Goal: Transaction & Acquisition: Purchase product/service

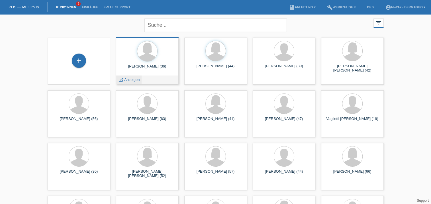
click at [130, 80] on span "Anzeigen" at bounding box center [131, 80] width 15 height 4
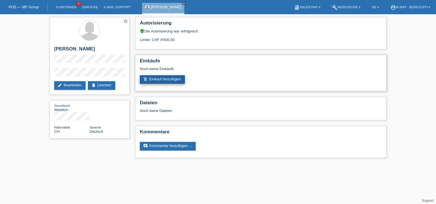
click at [172, 80] on link "add_shopping_cart Einkauf hinzufügen" at bounding box center [162, 79] width 45 height 9
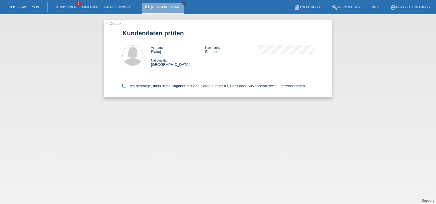
click at [123, 84] on icon at bounding box center [124, 86] width 4 height 4
click at [123, 84] on input "Ich bestätige, dass diese Angaben mit den Daten auf der ID, Pass oder Ausländer…" at bounding box center [124, 86] width 4 height 4
checkbox input "true"
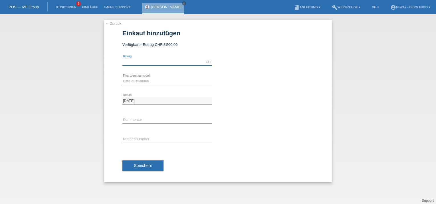
click at [148, 61] on input "text" at bounding box center [167, 61] width 90 height 7
type input "5"
click at [148, 80] on select "Bitte auswählen Fixe Raten Kauf auf Rechnung mit Teilzahlungsoption" at bounding box center [167, 81] width 90 height 7
type input "3664.00"
select select "77"
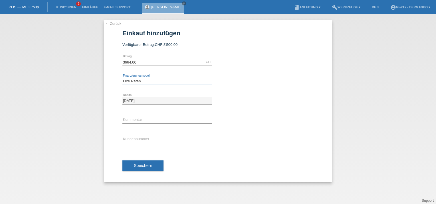
click at [122, 78] on select "Bitte auswählen Fixe Raten Kauf auf Rechnung mit Teilzahlungsoption" at bounding box center [167, 81] width 90 height 7
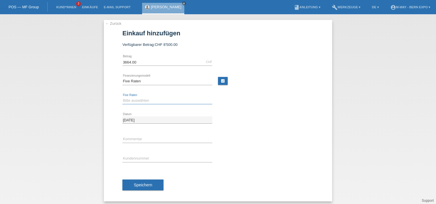
click at [141, 97] on select "Bitte auswählen 4 Raten 5 Raten 6 Raten 7 Raten 8 Raten 9 Raten 10 Raten 11 Rat…" at bounding box center [167, 100] width 90 height 7
select select "202"
click at [122, 97] on select "Bitte auswählen 4 Raten 5 Raten 6 Raten 7 Raten 8 Raten 9 Raten 10 Raten 11 Rat…" at bounding box center [167, 100] width 90 height 7
click at [132, 161] on input "text" at bounding box center [167, 158] width 90 height 7
type input "K"
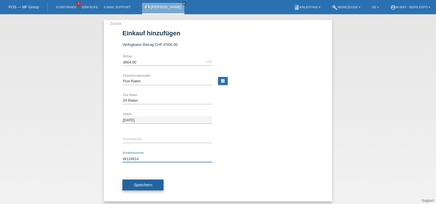
type input "W124914"
click at [131, 186] on button "Speichern" at bounding box center [142, 185] width 41 height 11
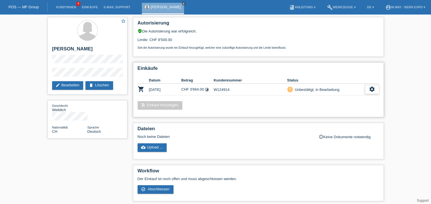
click at [371, 92] on div "settings" at bounding box center [372, 89] width 14 height 9
click at [331, 117] on span "Abschliessen" at bounding box center [334, 115] width 24 height 7
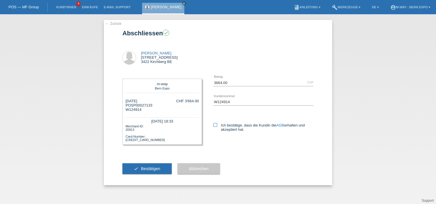
click at [215, 125] on icon at bounding box center [215, 125] width 4 height 4
click at [215, 125] on input "Ich bestätige, dass die Kundin die AGB erhalten und akzeptiert hat." at bounding box center [215, 125] width 4 height 4
checkbox input "true"
click at [148, 167] on span "Bestätigen" at bounding box center [150, 169] width 19 height 5
